Goal: Navigation & Orientation: Go to known website

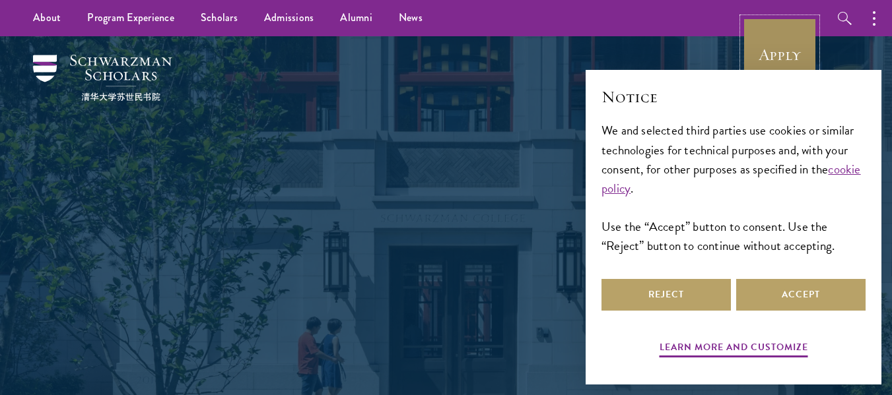
click at [805, 29] on link "Apply" at bounding box center [780, 55] width 74 height 74
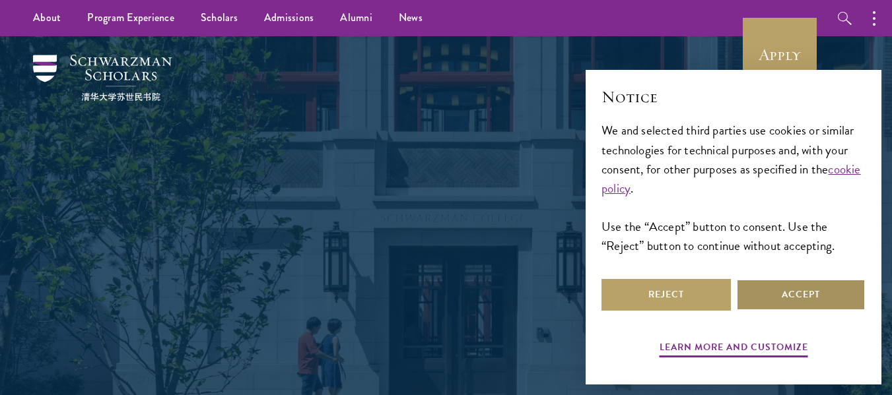
click at [793, 290] on button "Accept" at bounding box center [800, 295] width 129 height 32
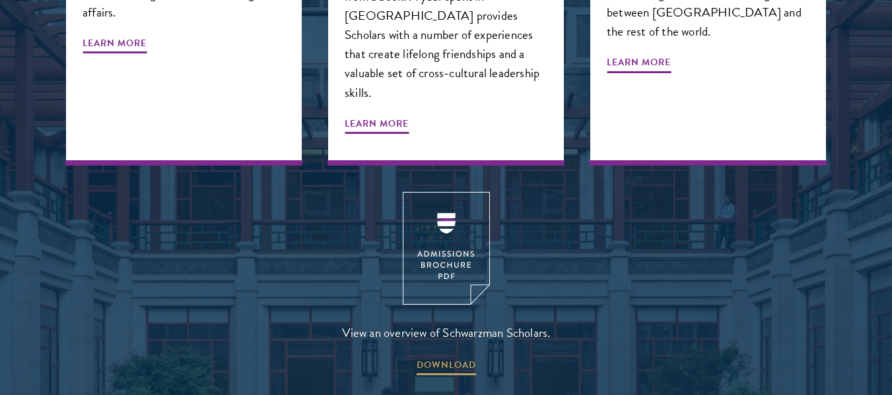
scroll to position [1797, 0]
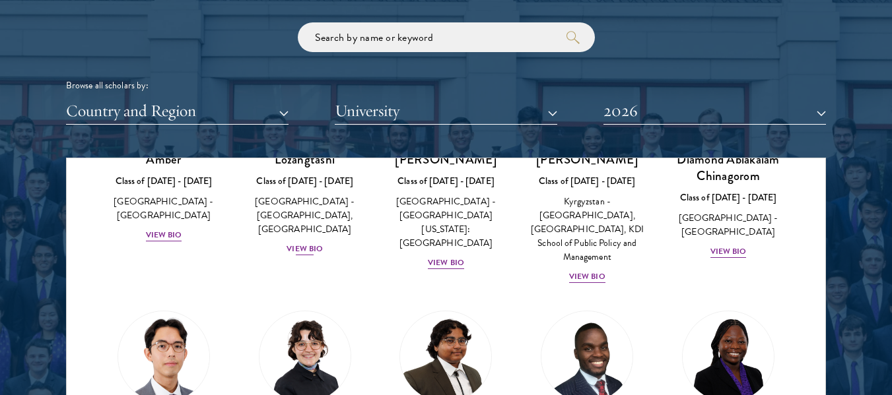
scroll to position [137, 0]
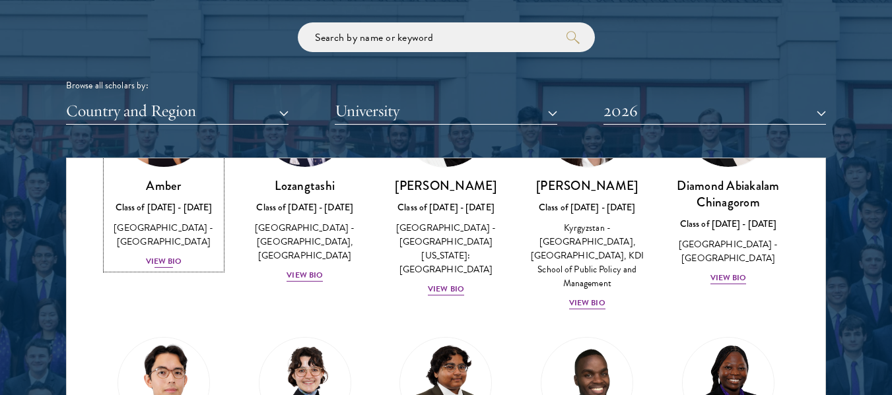
click at [166, 255] on div "View Bio" at bounding box center [164, 261] width 36 height 13
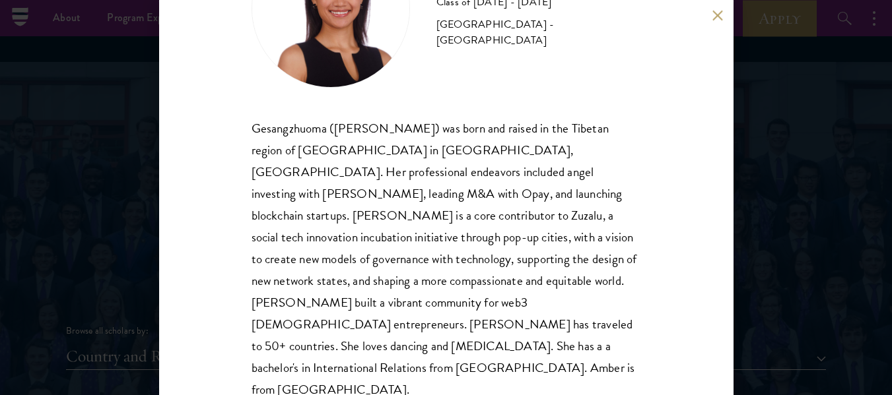
scroll to position [112, 0]
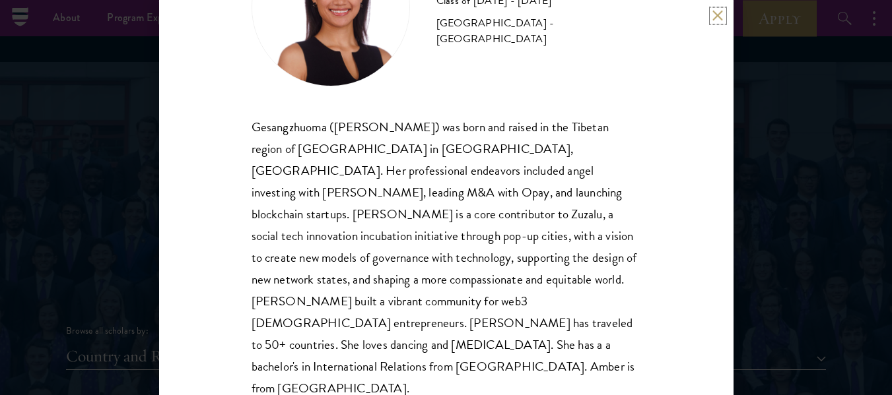
click button at bounding box center [717, 15] width 11 height 11
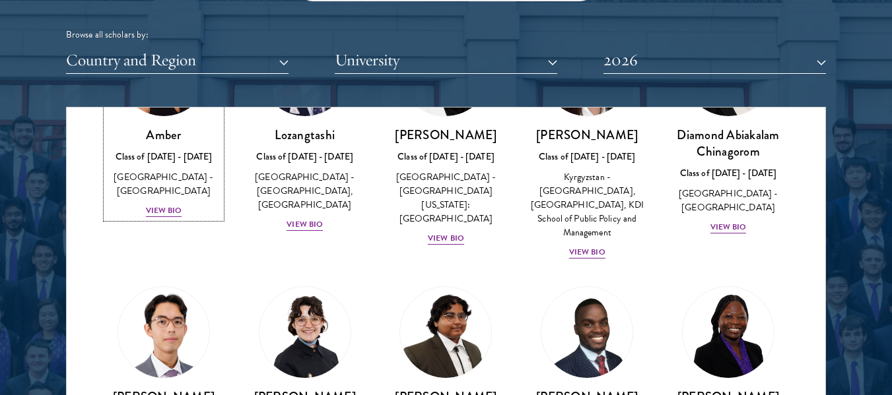
scroll to position [53, 0]
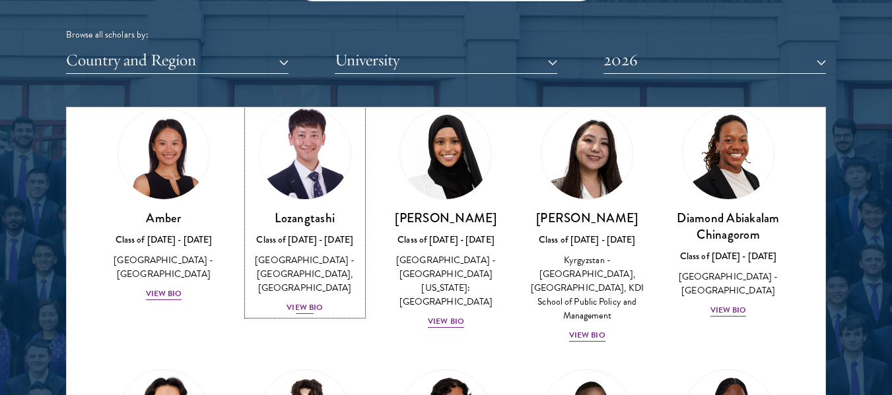
click at [308, 311] on div "View Bio" at bounding box center [304, 308] width 36 height 13
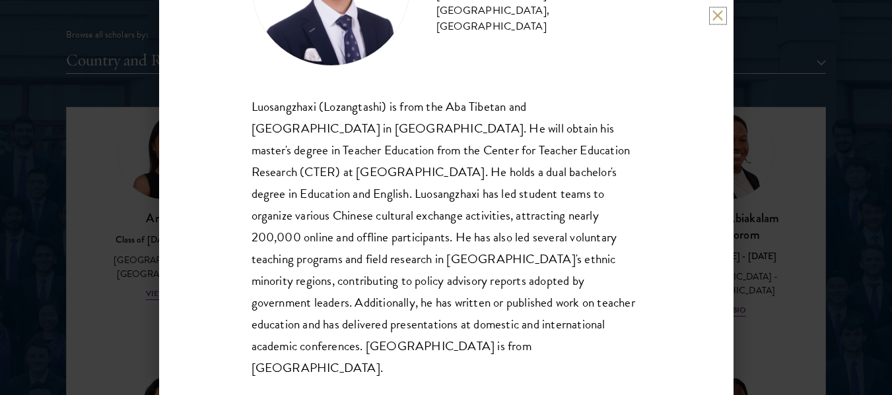
scroll to position [133, 0]
